Goal: Task Accomplishment & Management: Manage account settings

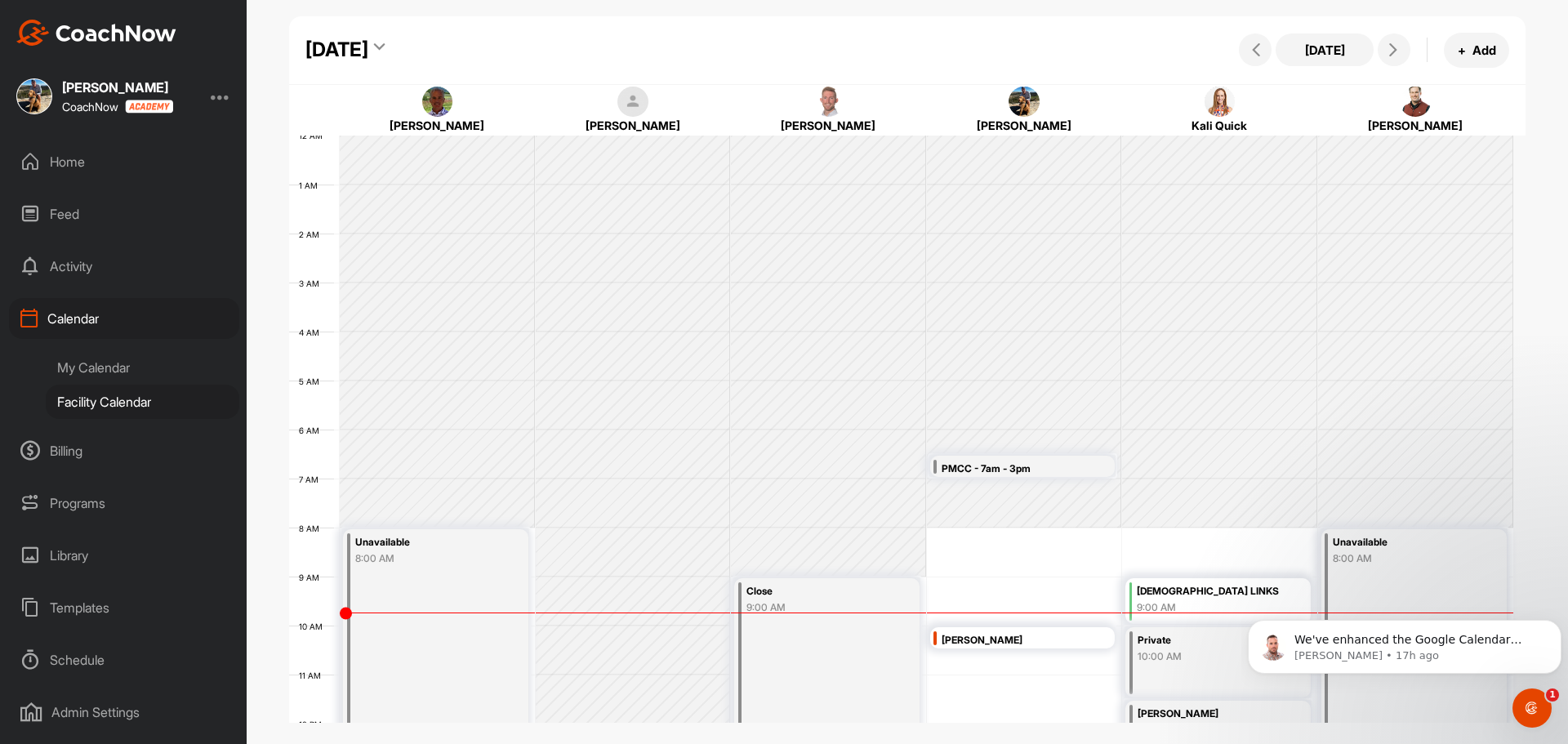
scroll to position [201, 0]
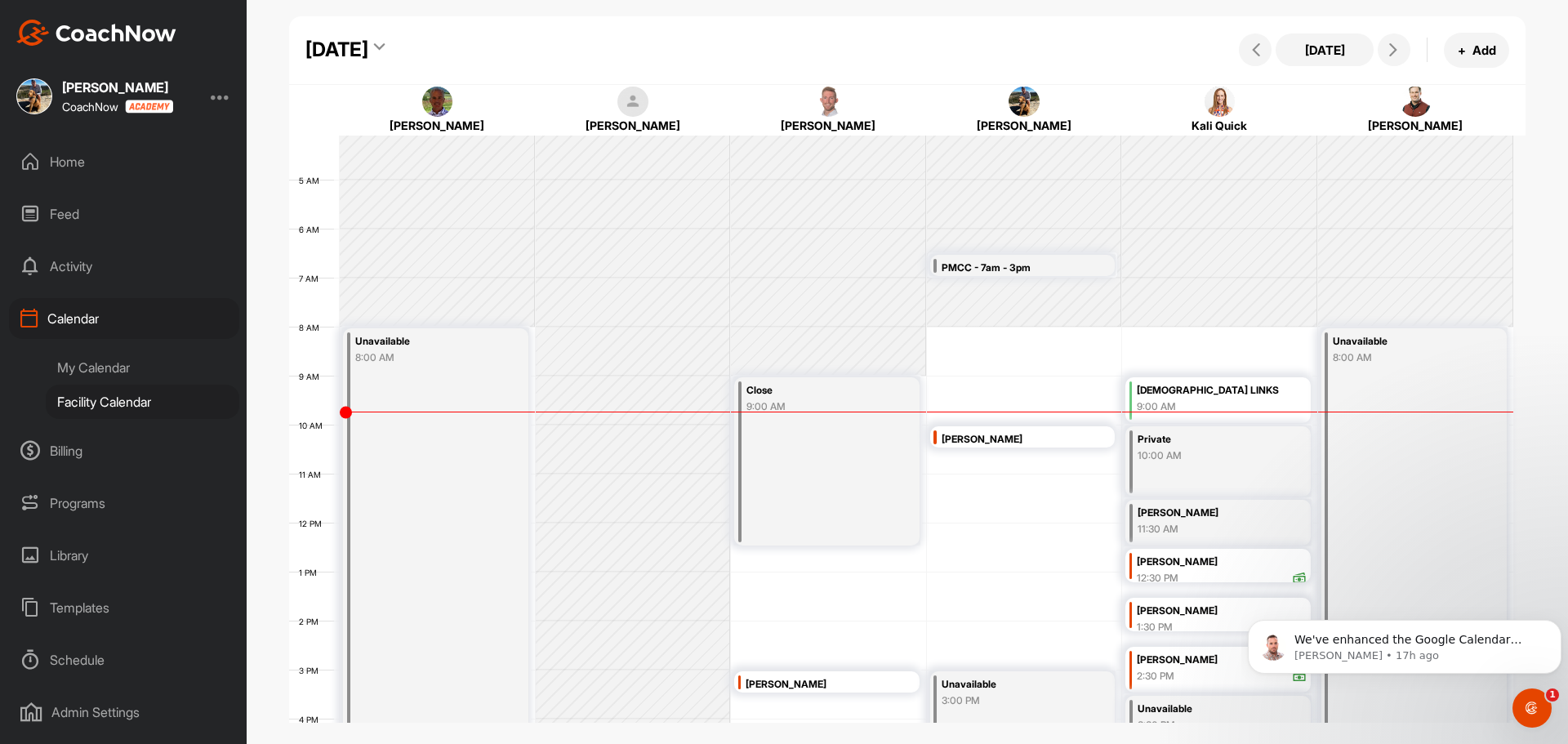
click at [1178, 617] on div "[PERSON_NAME]" at bounding box center [1221, 611] width 170 height 19
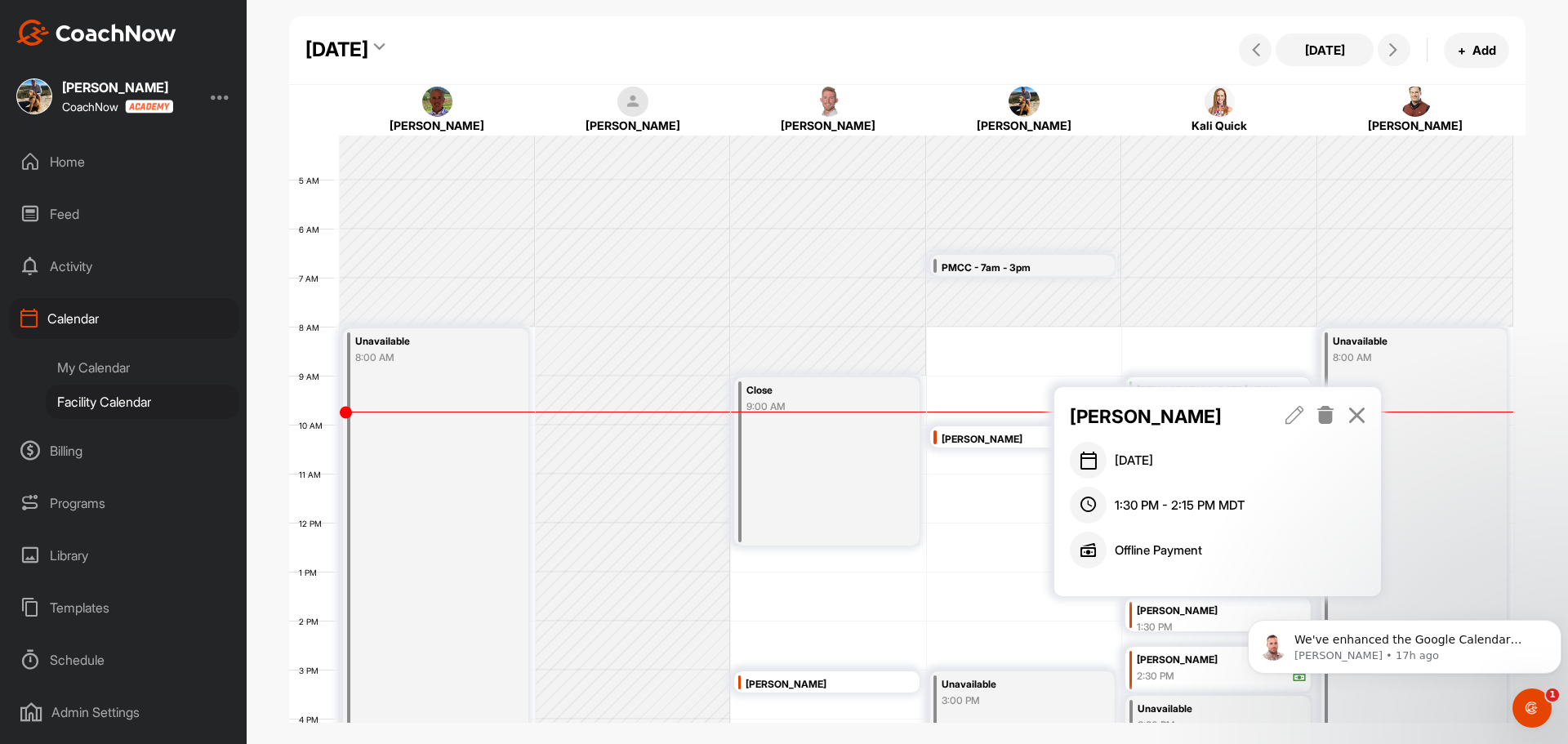
click at [1319, 415] on icon at bounding box center [1326, 414] width 19 height 18
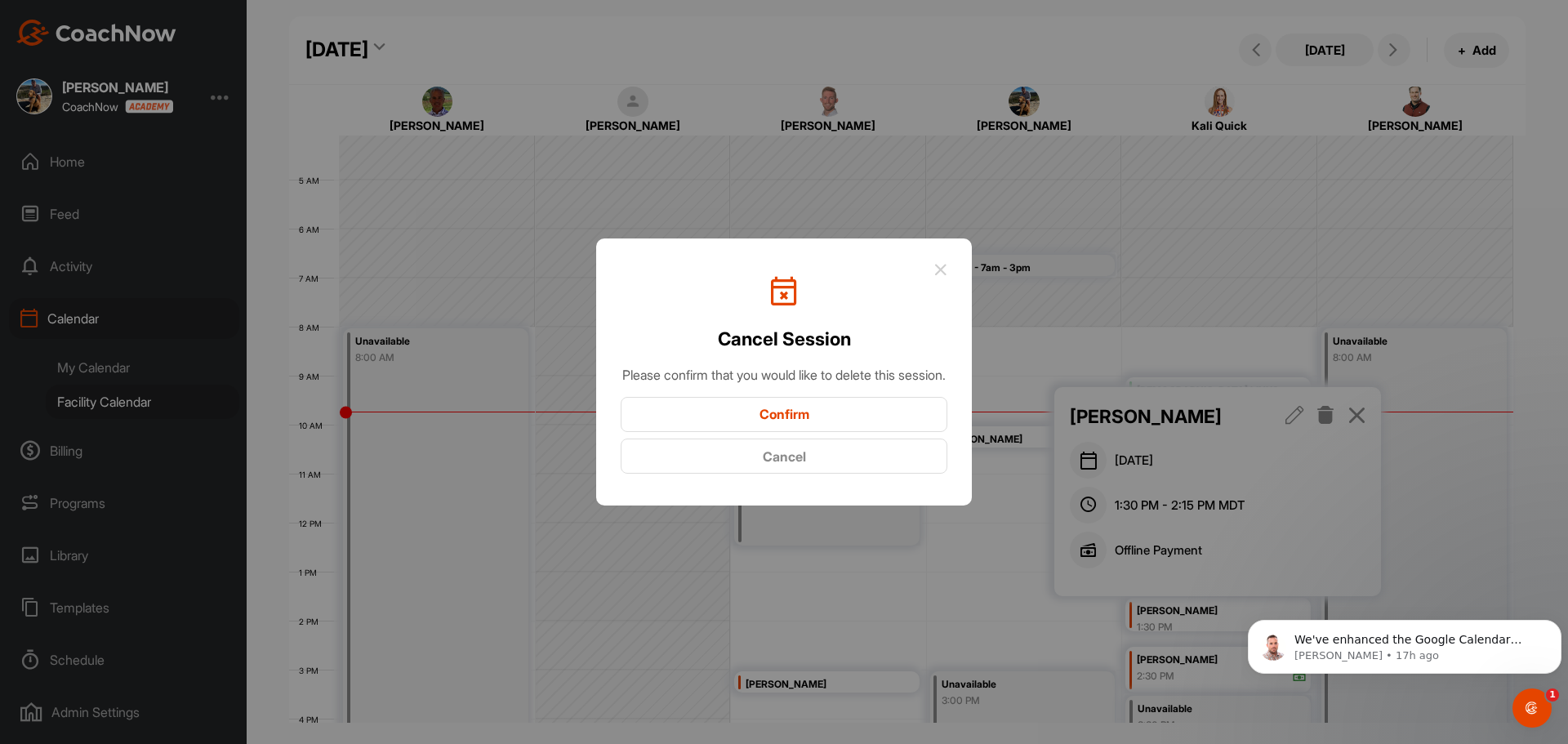
click at [804, 422] on button "Confirm" at bounding box center [784, 415] width 327 height 36
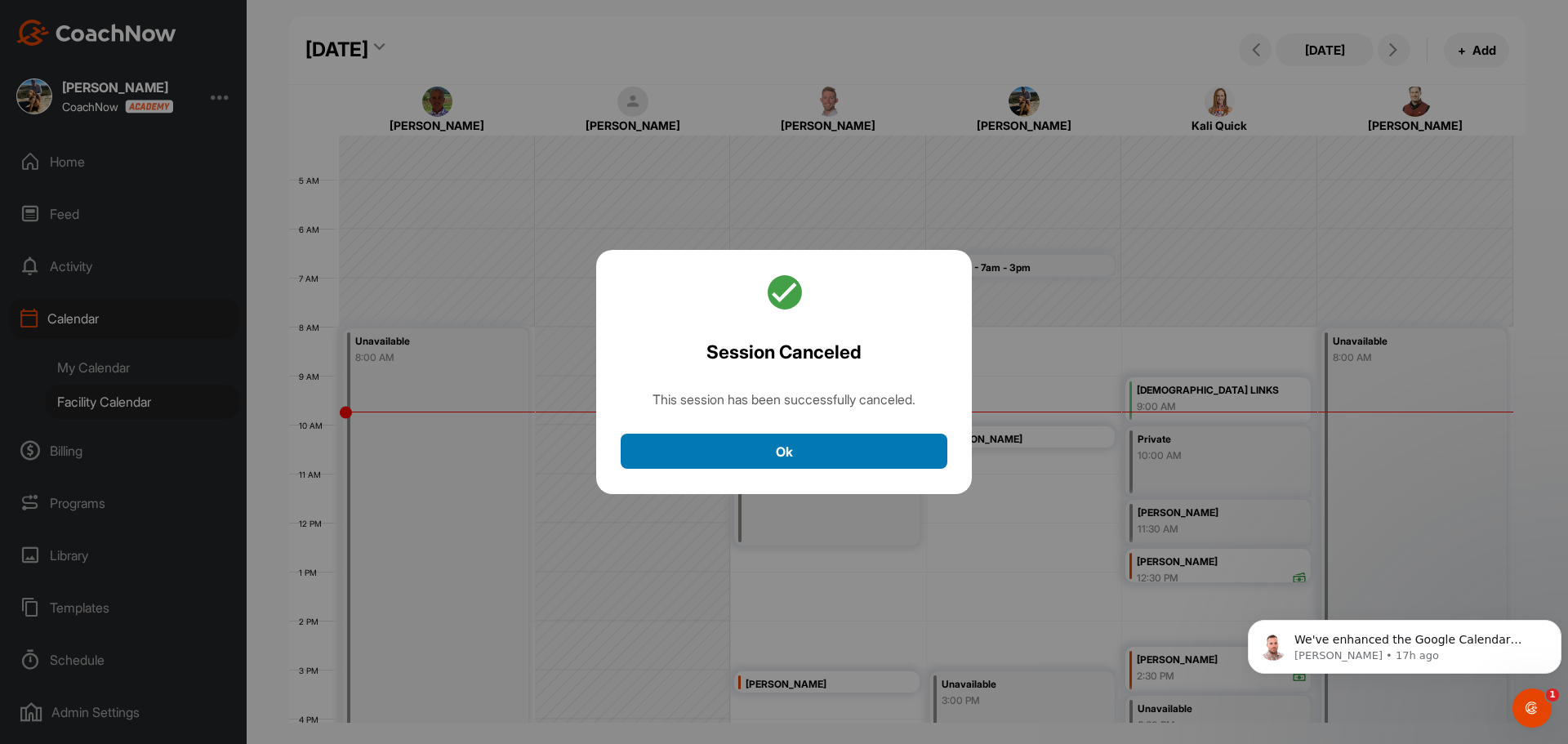
click at [891, 450] on button "Ok" at bounding box center [784, 451] width 327 height 36
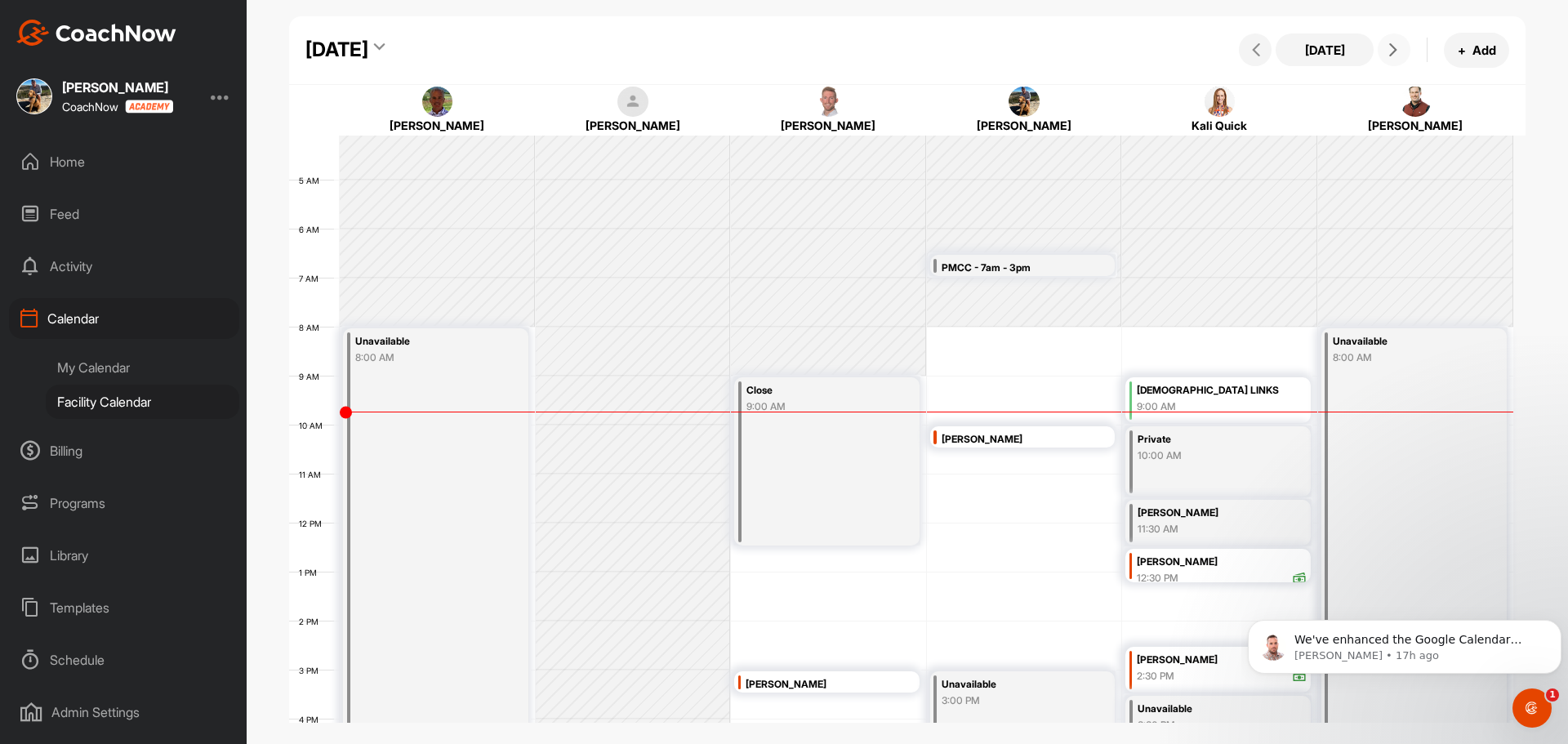
click at [1390, 48] on icon at bounding box center [1393, 50] width 13 height 13
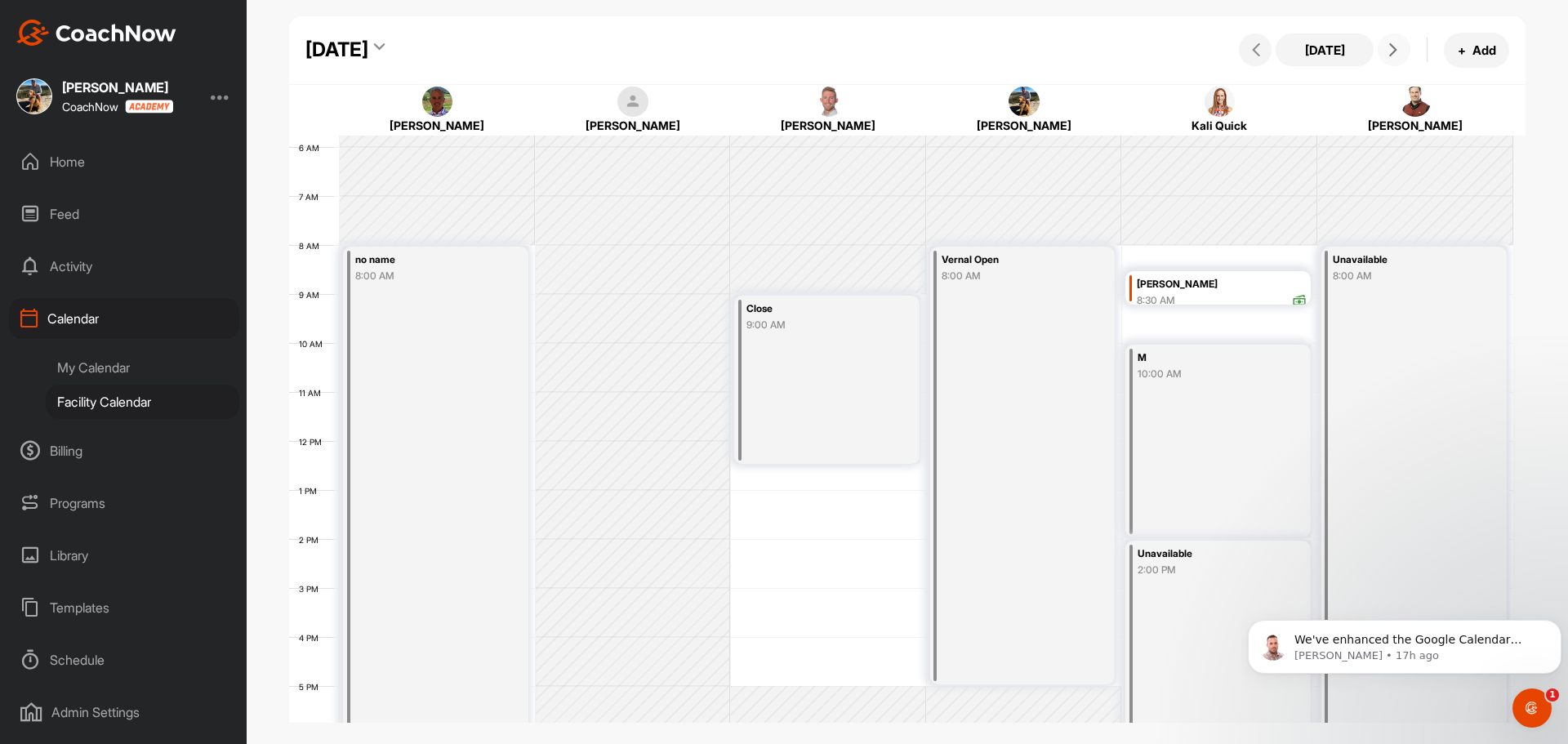
click at [1390, 48] on icon at bounding box center [1393, 50] width 13 height 13
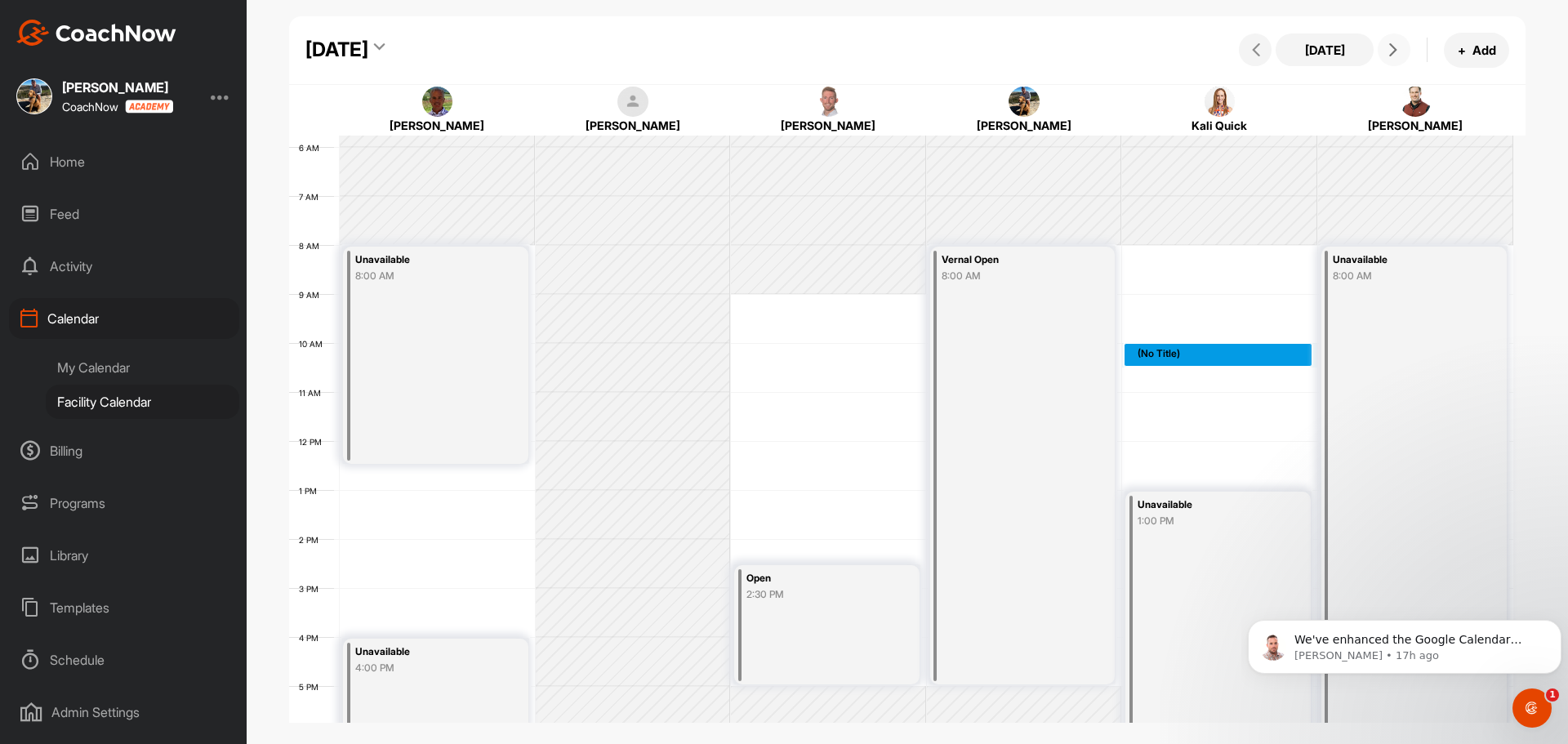
click at [1173, 346] on div "12 AM 1 AM 2 AM 3 AM 4 AM 5 AM 6 AM 7 AM 8 AM 9 AM 10 AM 11 AM 12 PM 1 PM 2 PM …" at bounding box center [901, 441] width 1224 height 1176
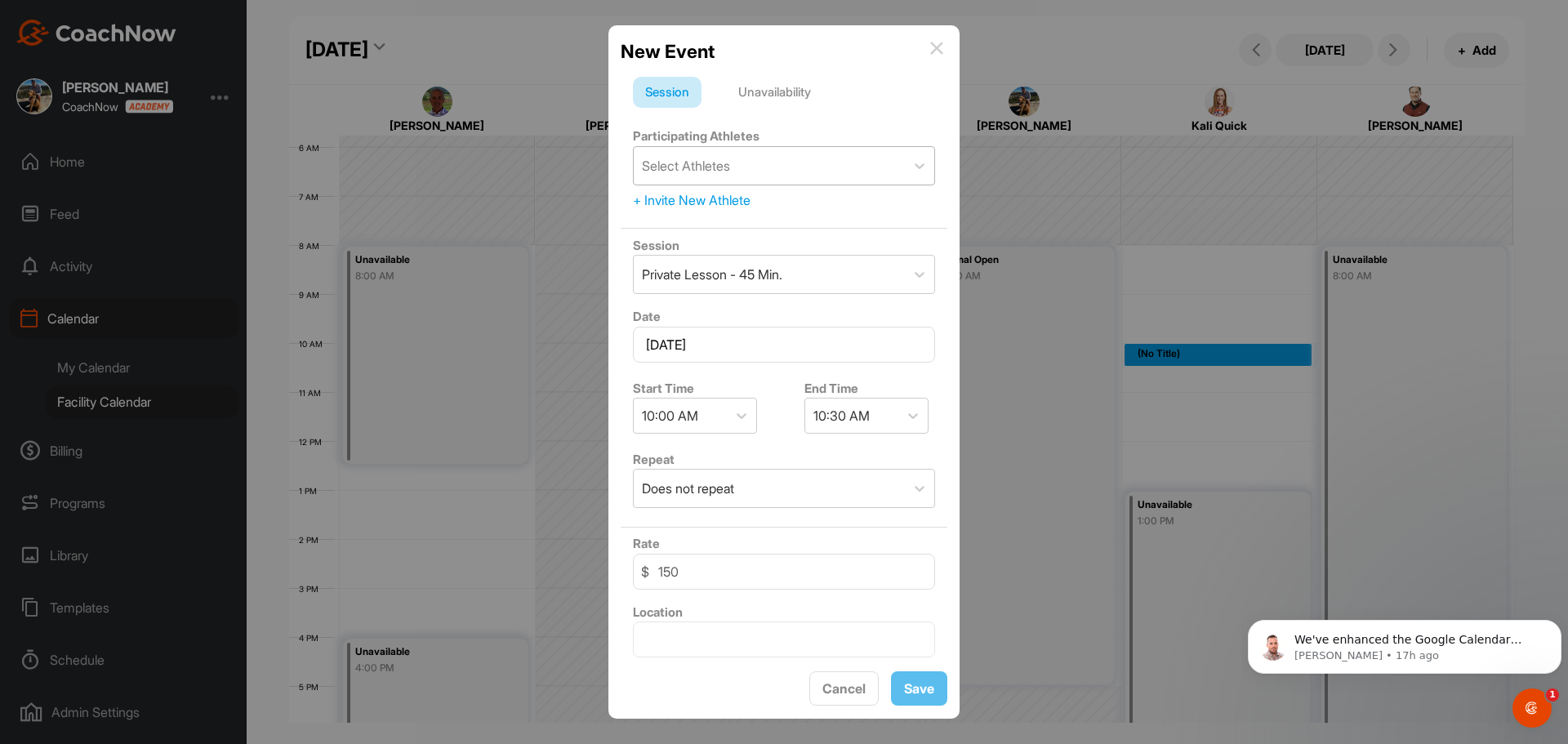
click at [722, 166] on div "Select Athletes" at bounding box center [686, 165] width 88 height 20
type input "[PERSON_NAME]"
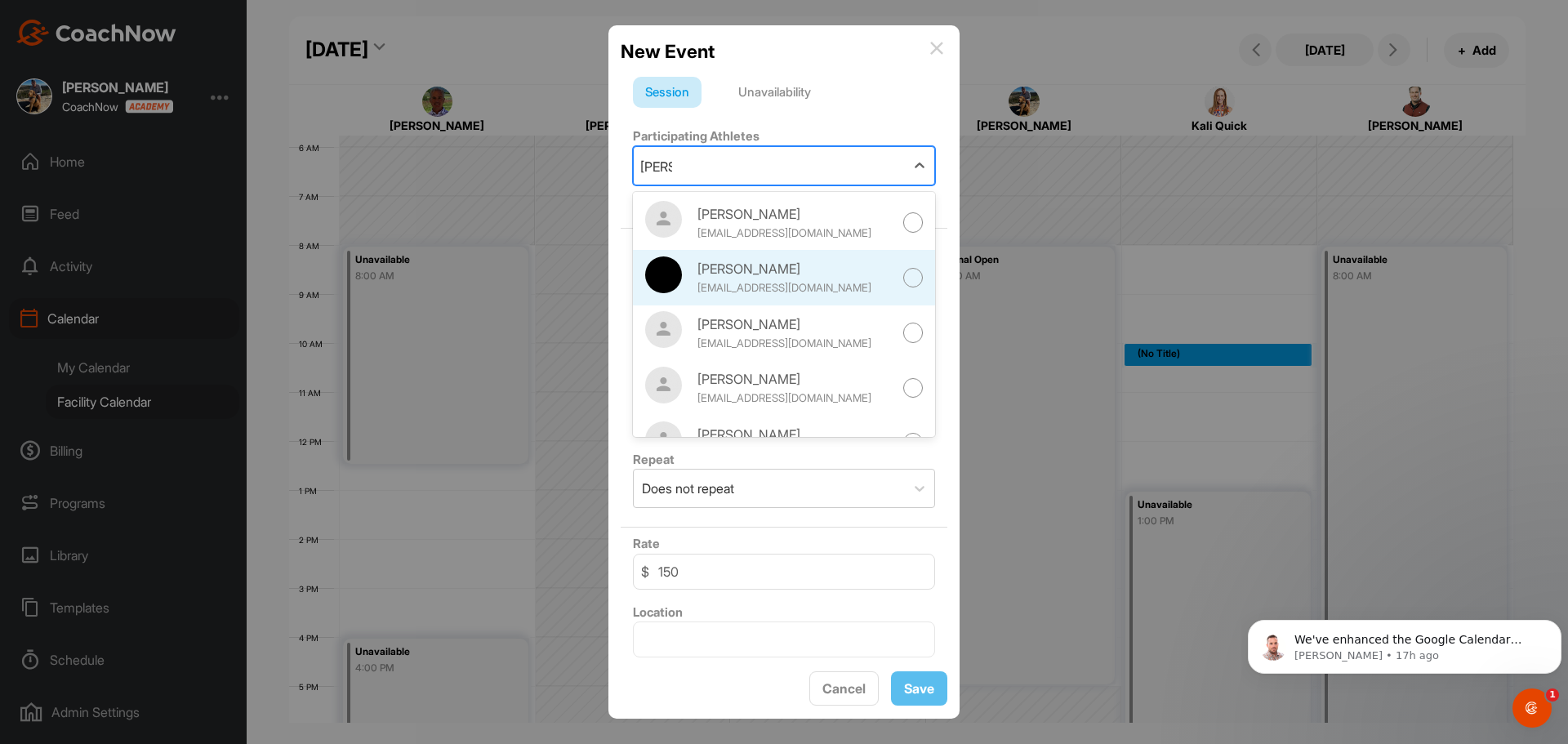
click at [904, 279] on div at bounding box center [914, 279] width 21 height 21
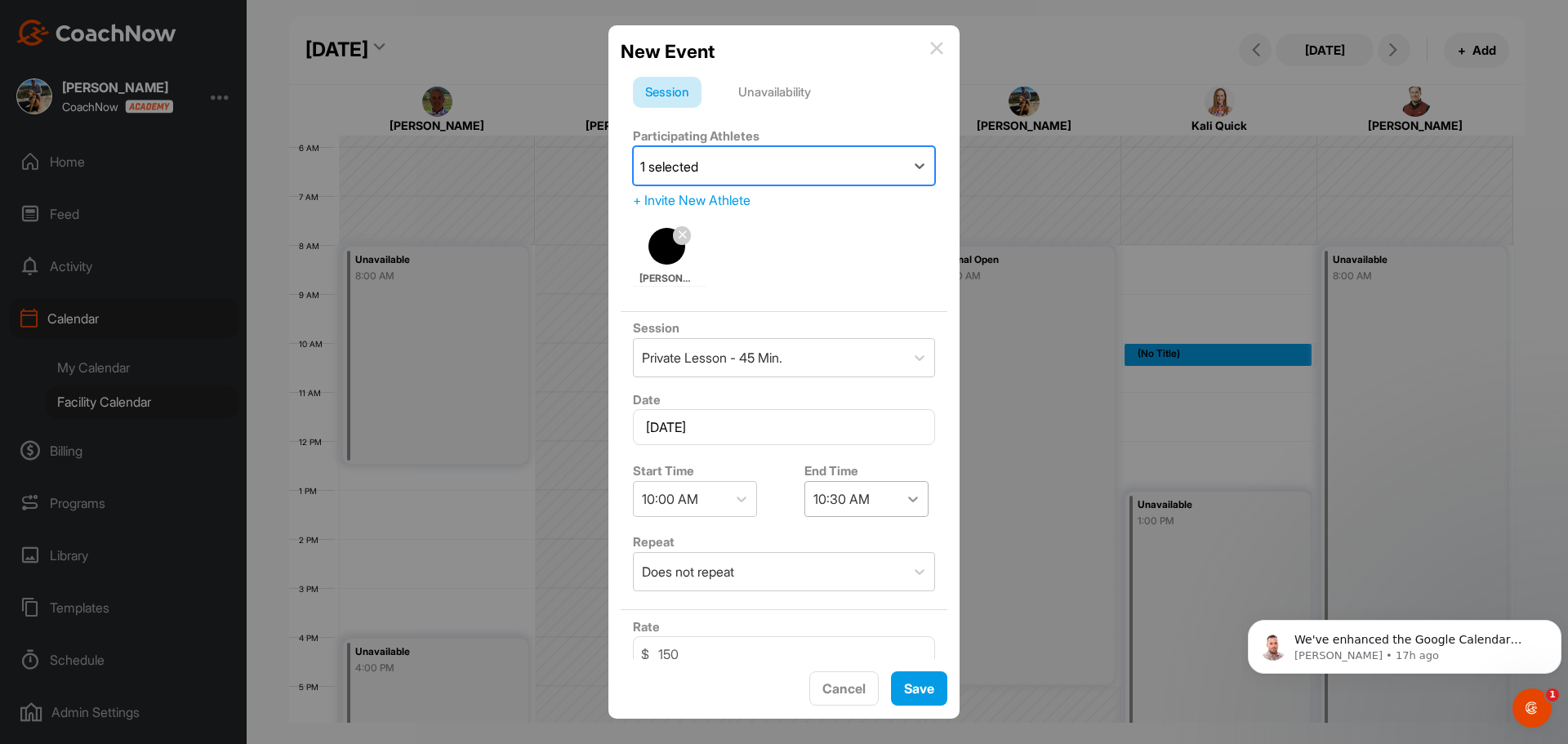
click at [905, 506] on icon at bounding box center [912, 498] width 16 height 16
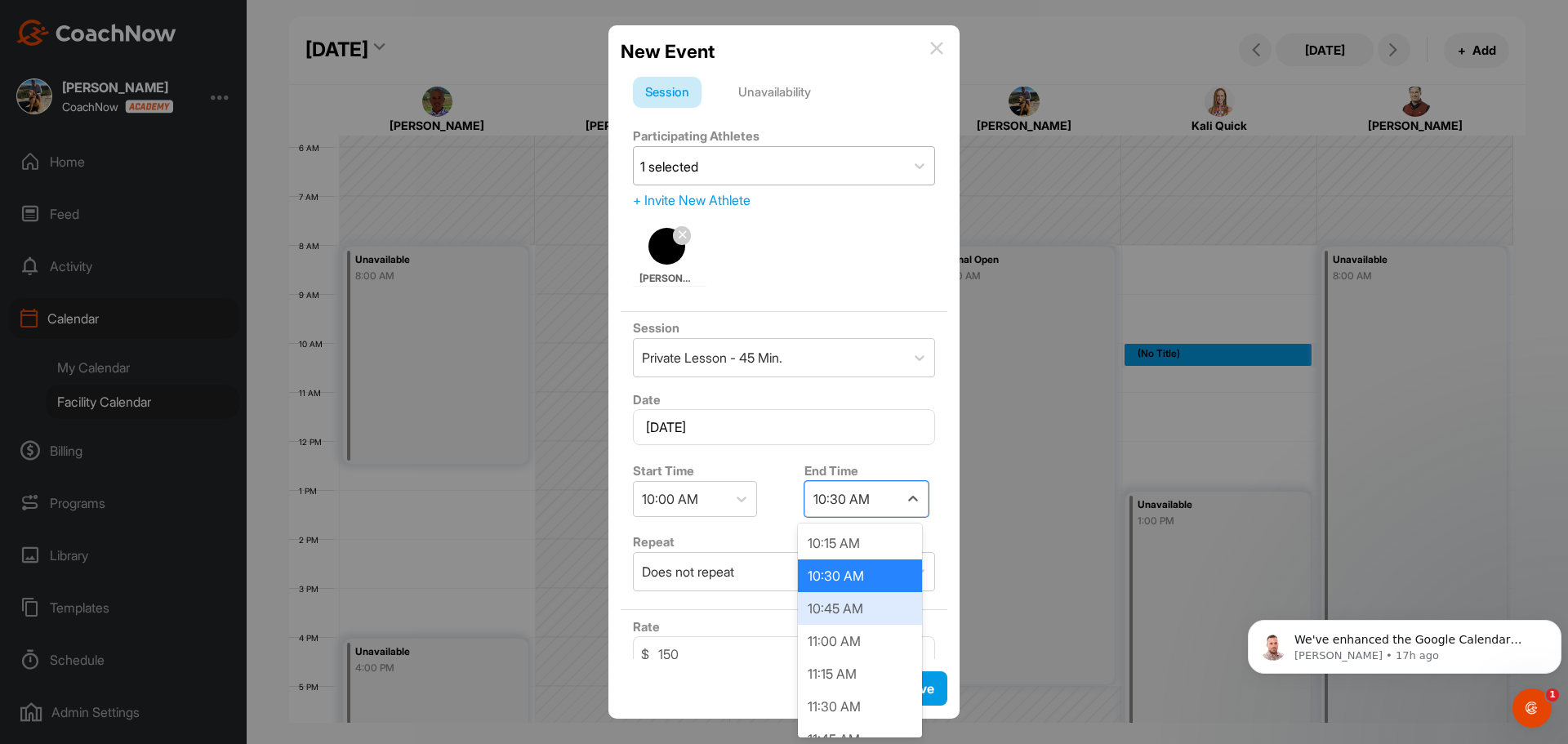
click at [841, 608] on div "10:45 AM" at bounding box center [860, 608] width 124 height 33
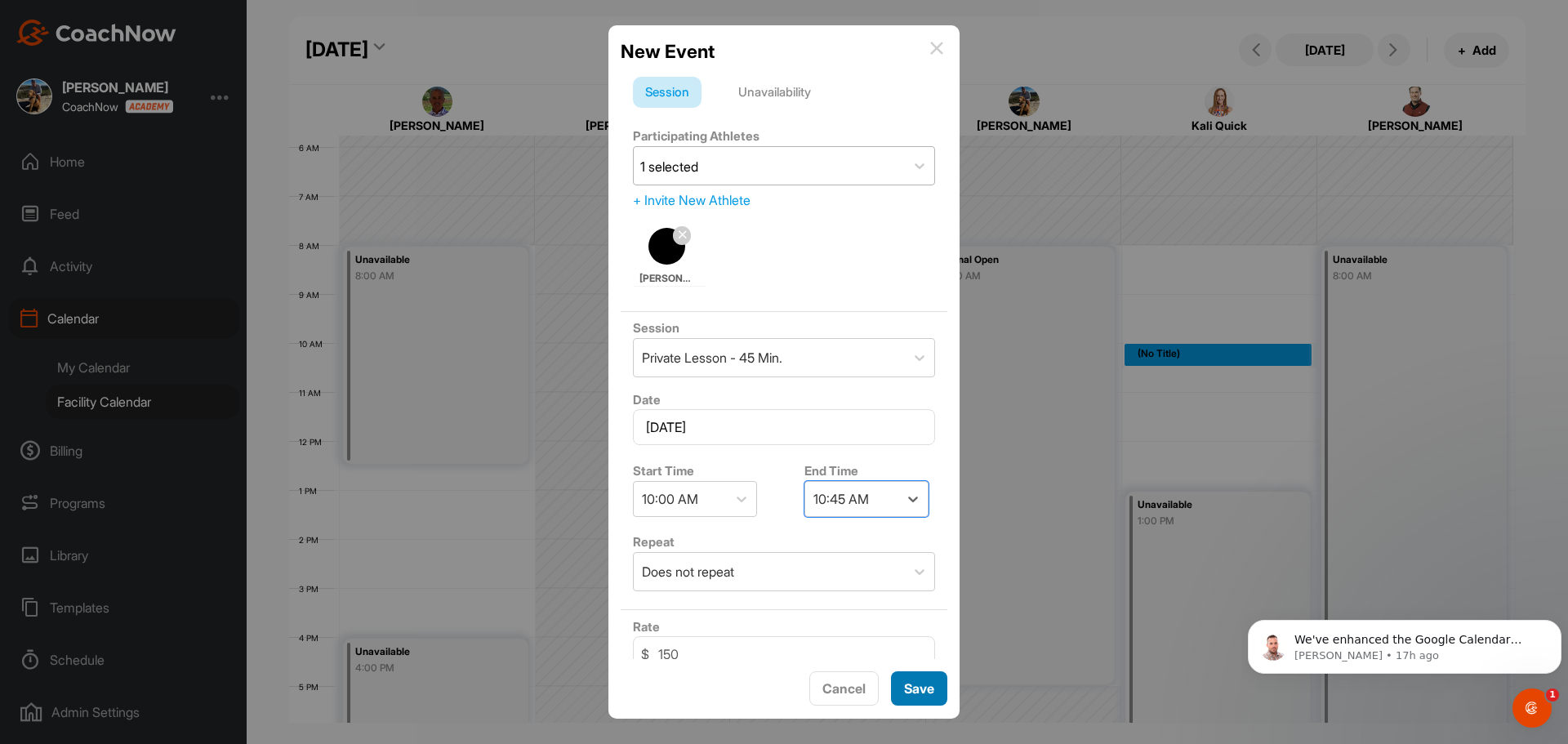
click at [921, 686] on span "Save" at bounding box center [919, 688] width 30 height 16
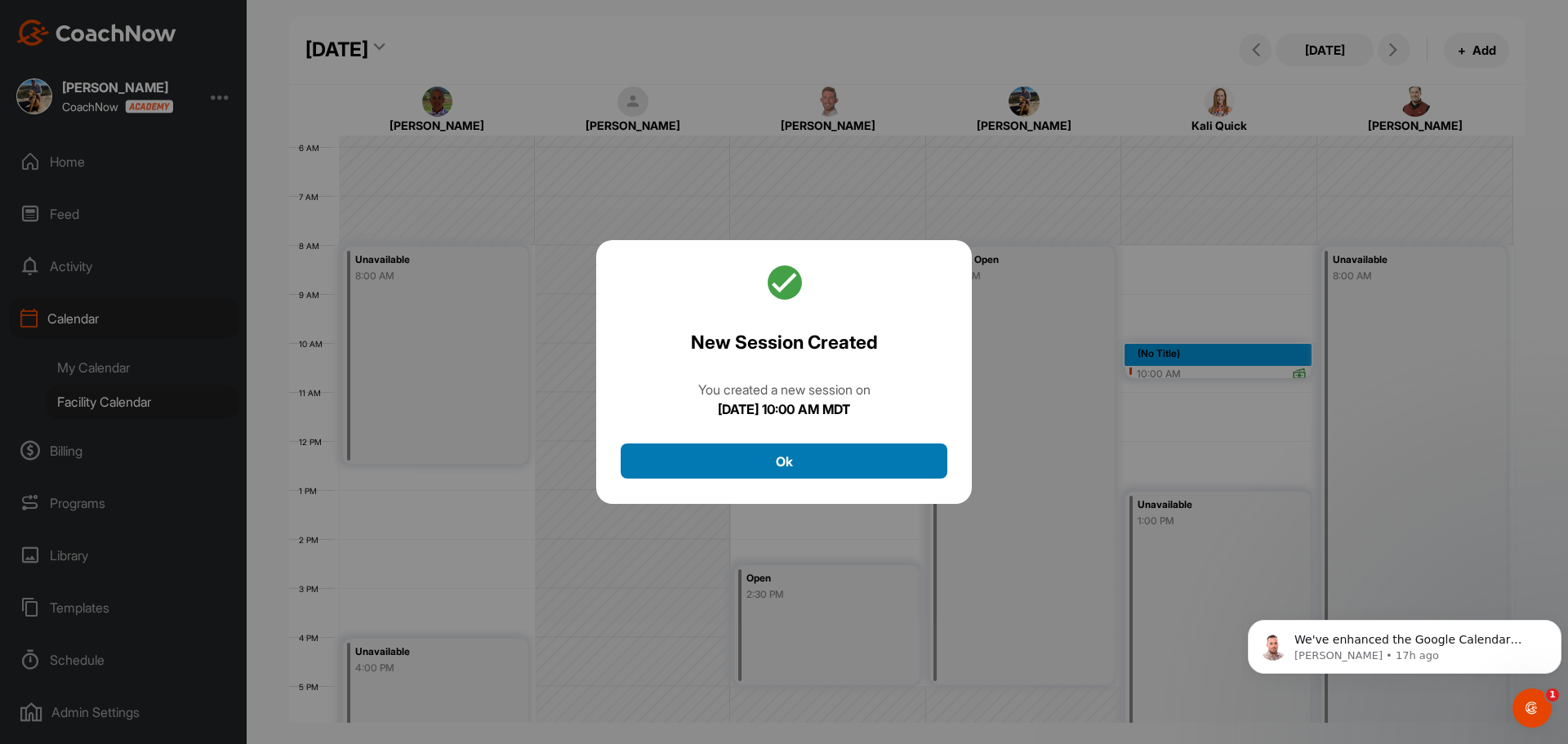
click at [825, 457] on button "Ok" at bounding box center [784, 462] width 327 height 36
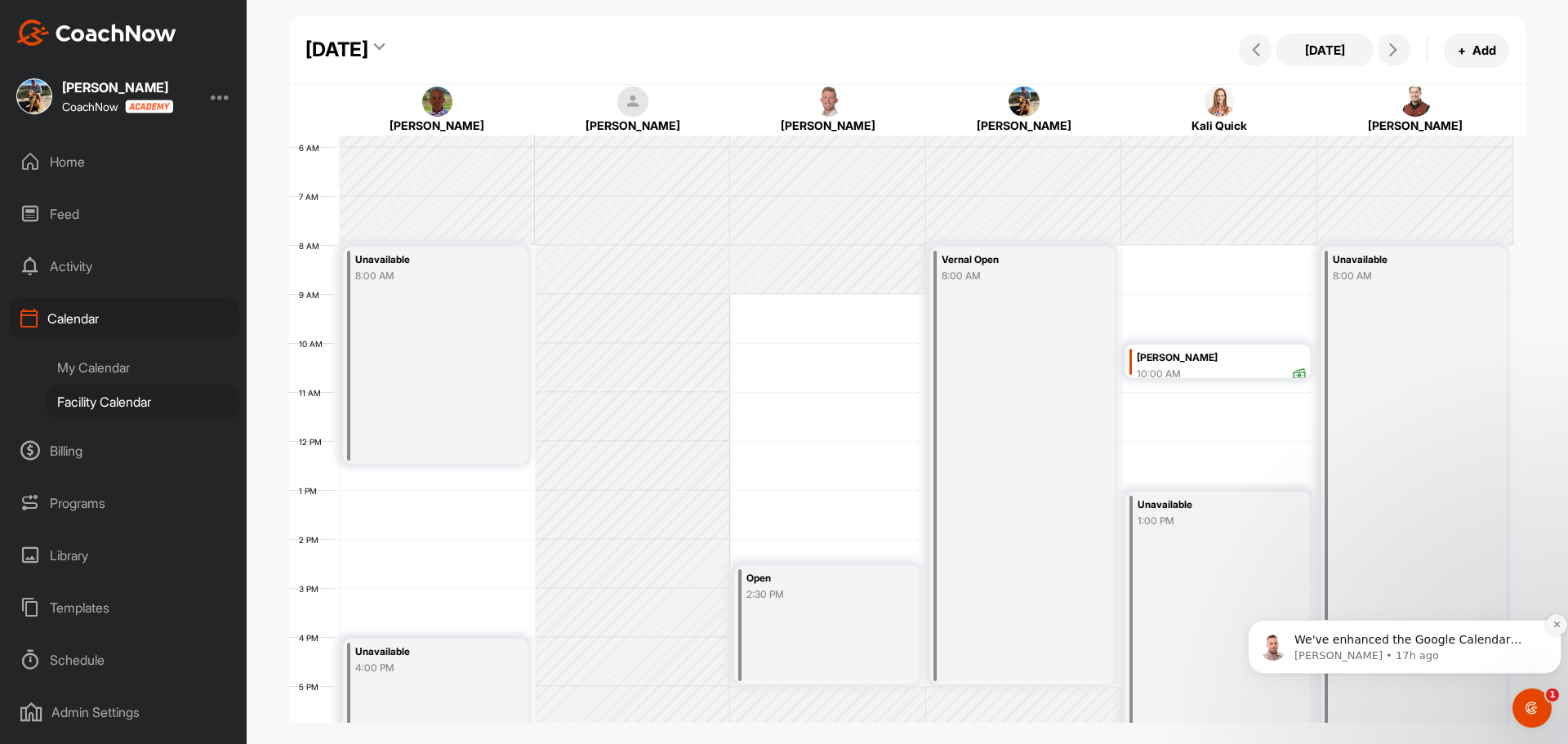
click at [1559, 628] on icon "Dismiss notification" at bounding box center [1557, 624] width 9 height 9
